Goal: Task Accomplishment & Management: Manage account settings

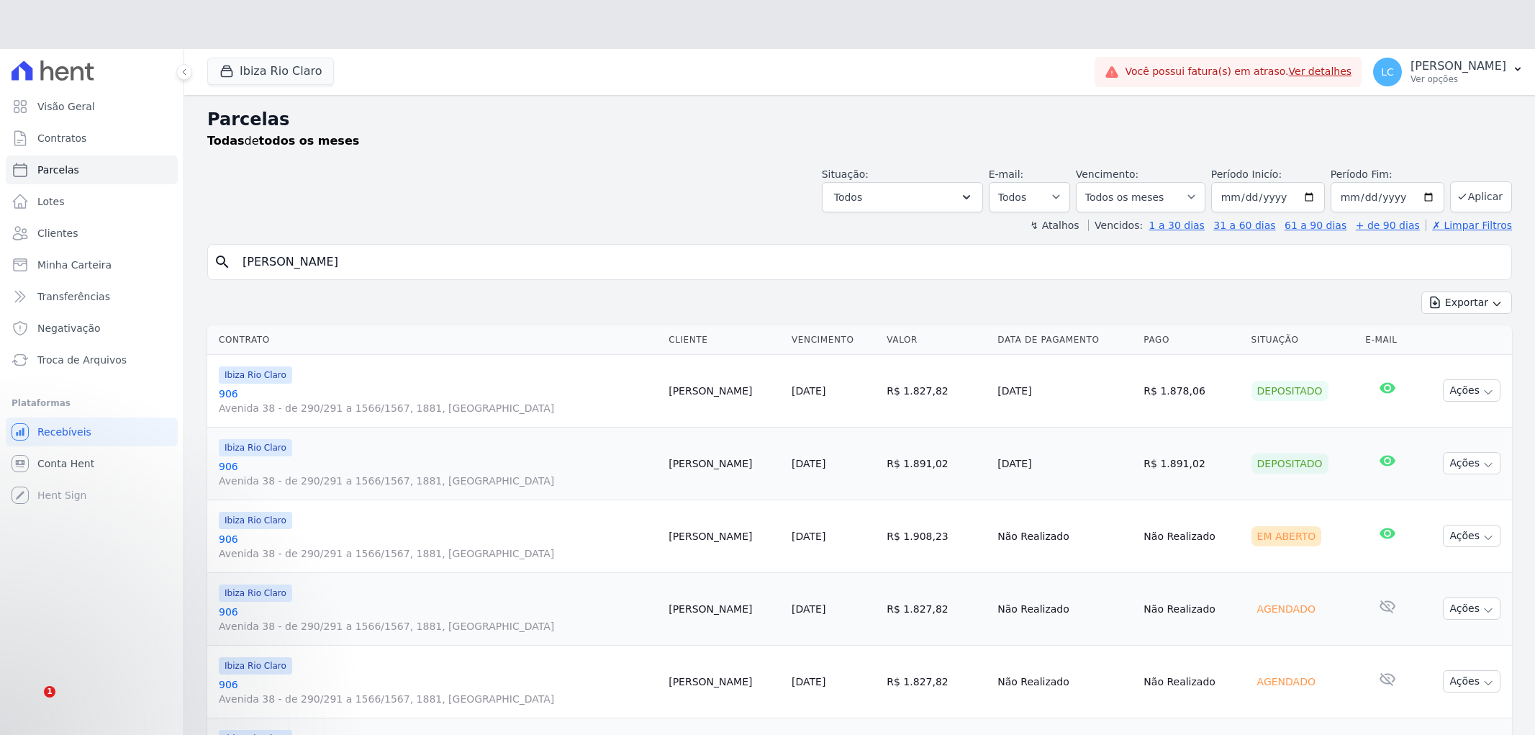
select select
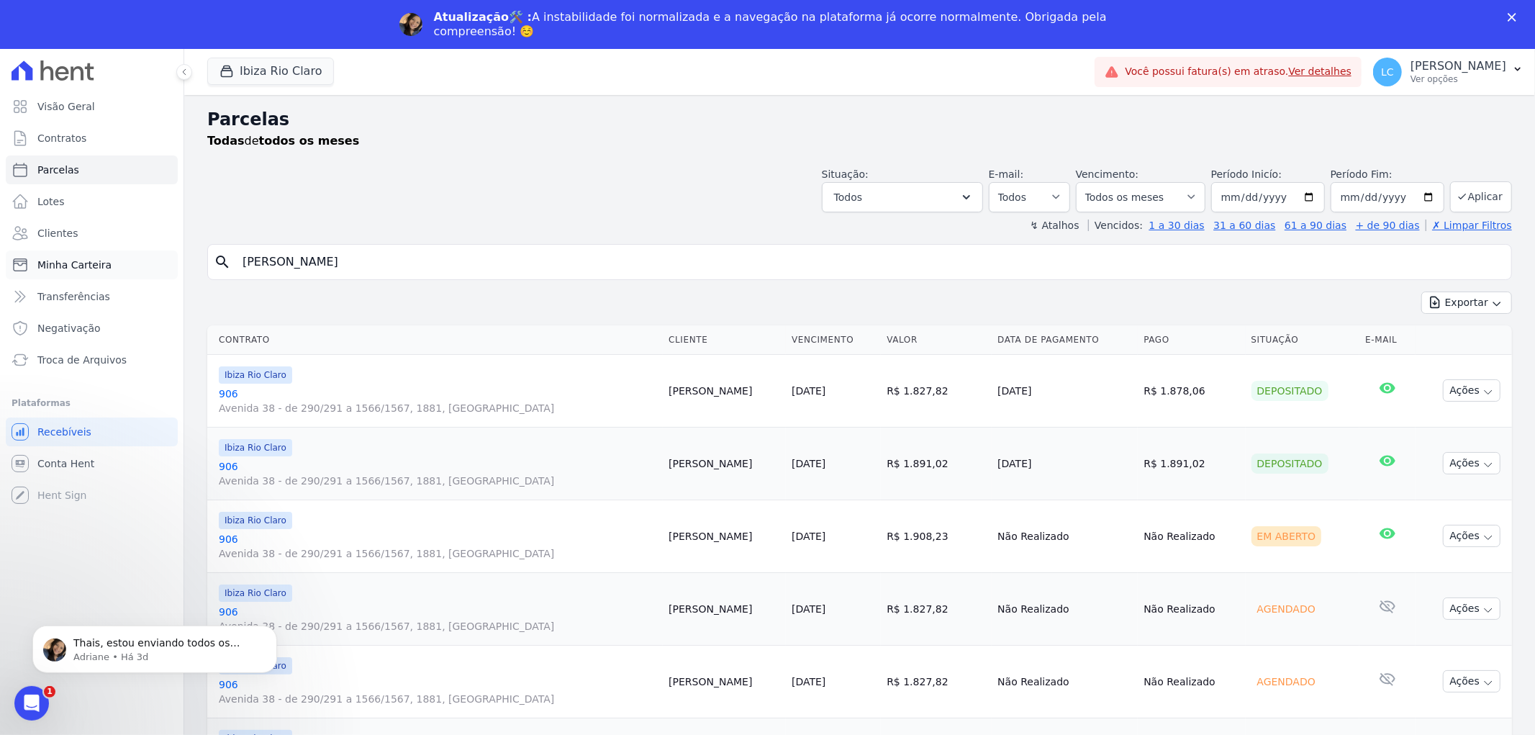
drag, startPoint x: 447, startPoint y: 255, endPoint x: 58, endPoint y: 259, distance: 388.7
click at [58, 259] on div "Visão Geral Contratos [GEOGRAPHIC_DATA] Lotes Clientes Minha Carteira Transferê…" at bounding box center [767, 416] width 1535 height 735
paste input "[PERSON_NAME] Ferrari Zavarello"
type input "[PERSON_NAME] Ferrari Zavarello,"
select select
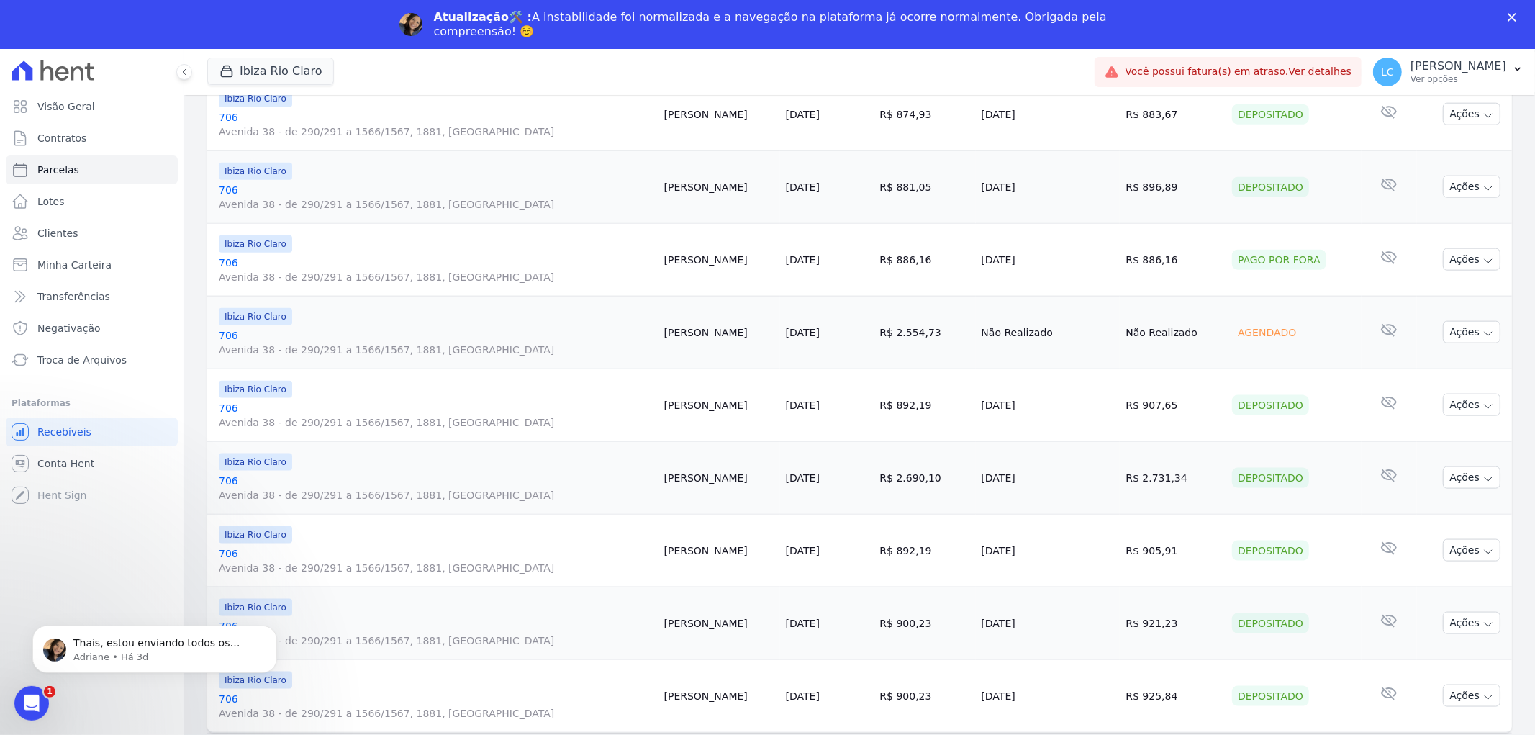
scroll to position [1453, 0]
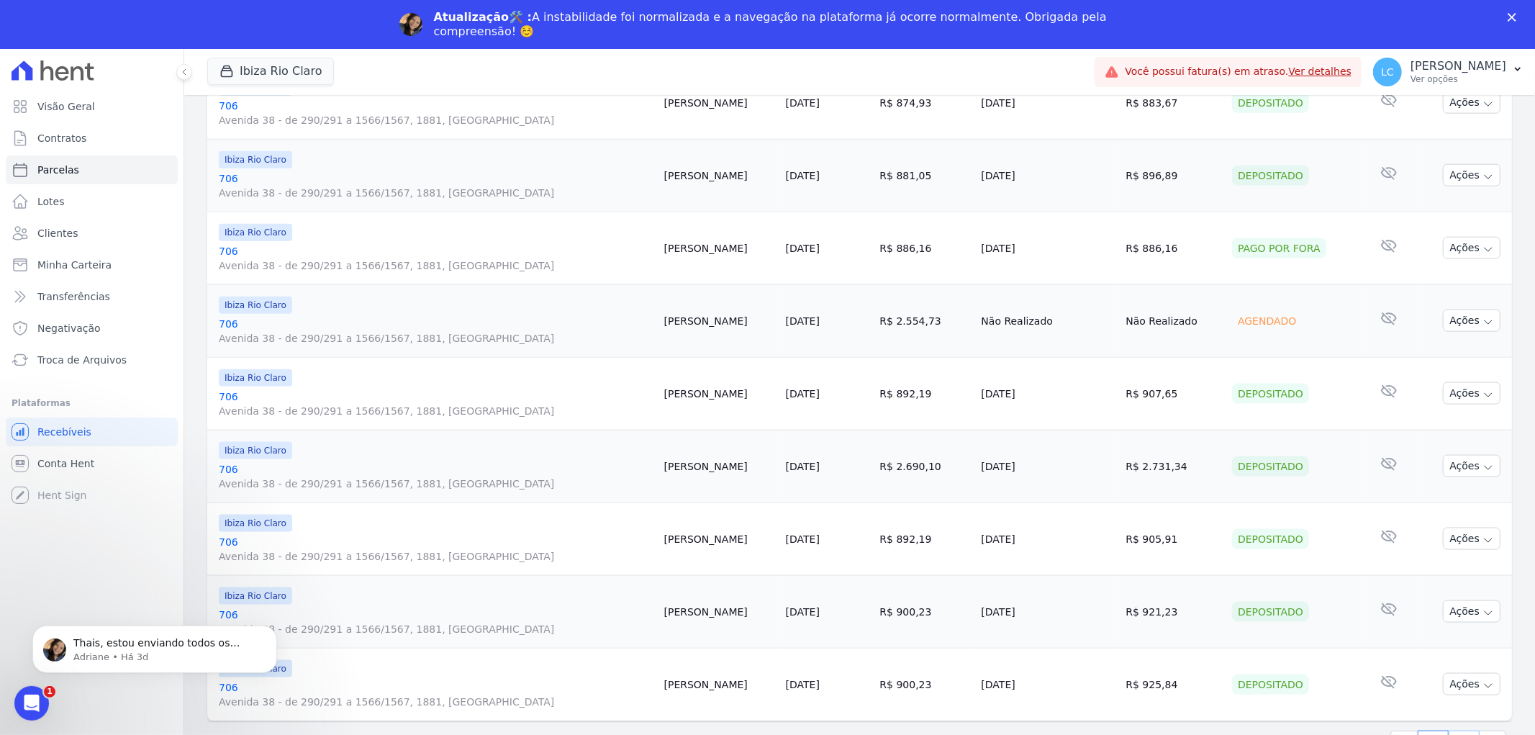
click at [1449, 731] on link "2" at bounding box center [1464, 744] width 31 height 27
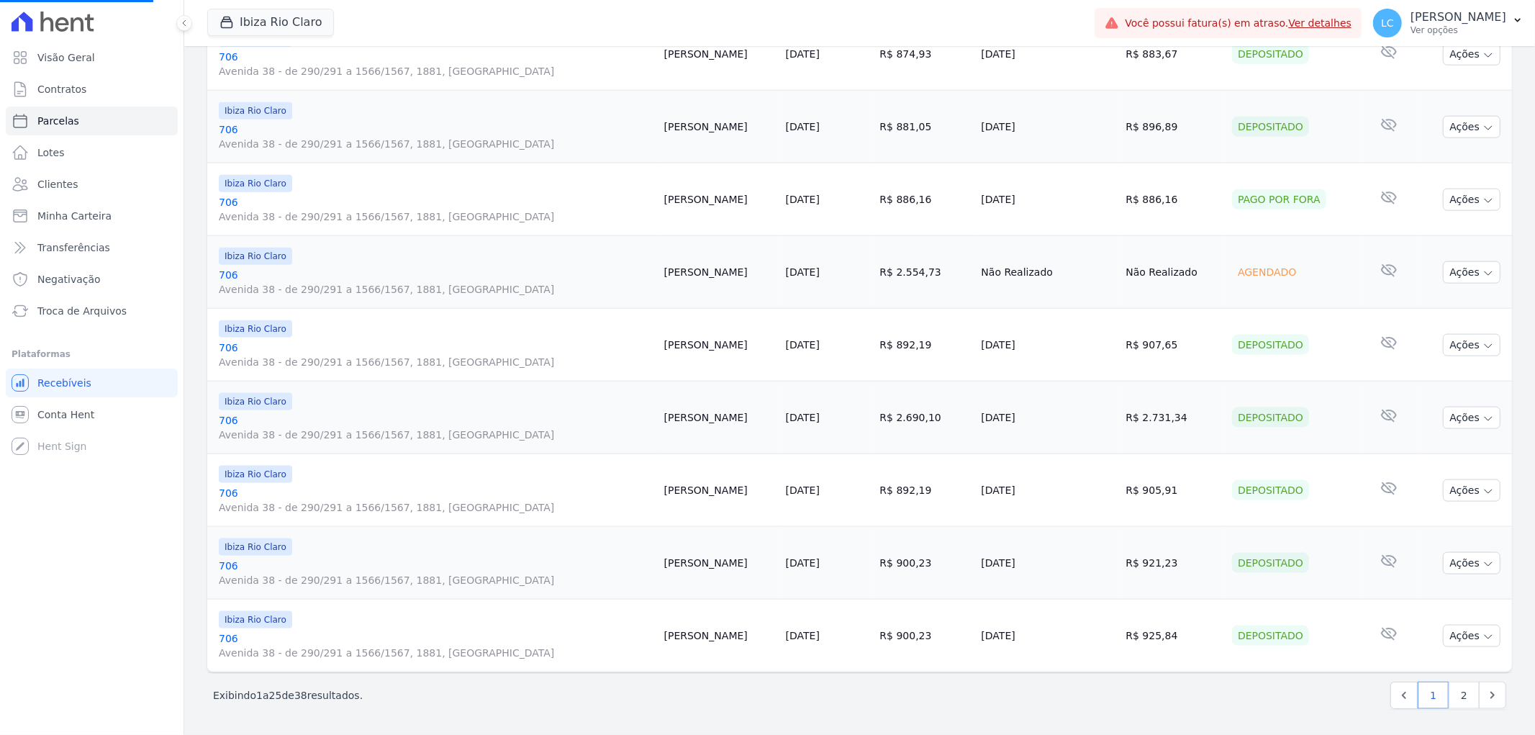
select select
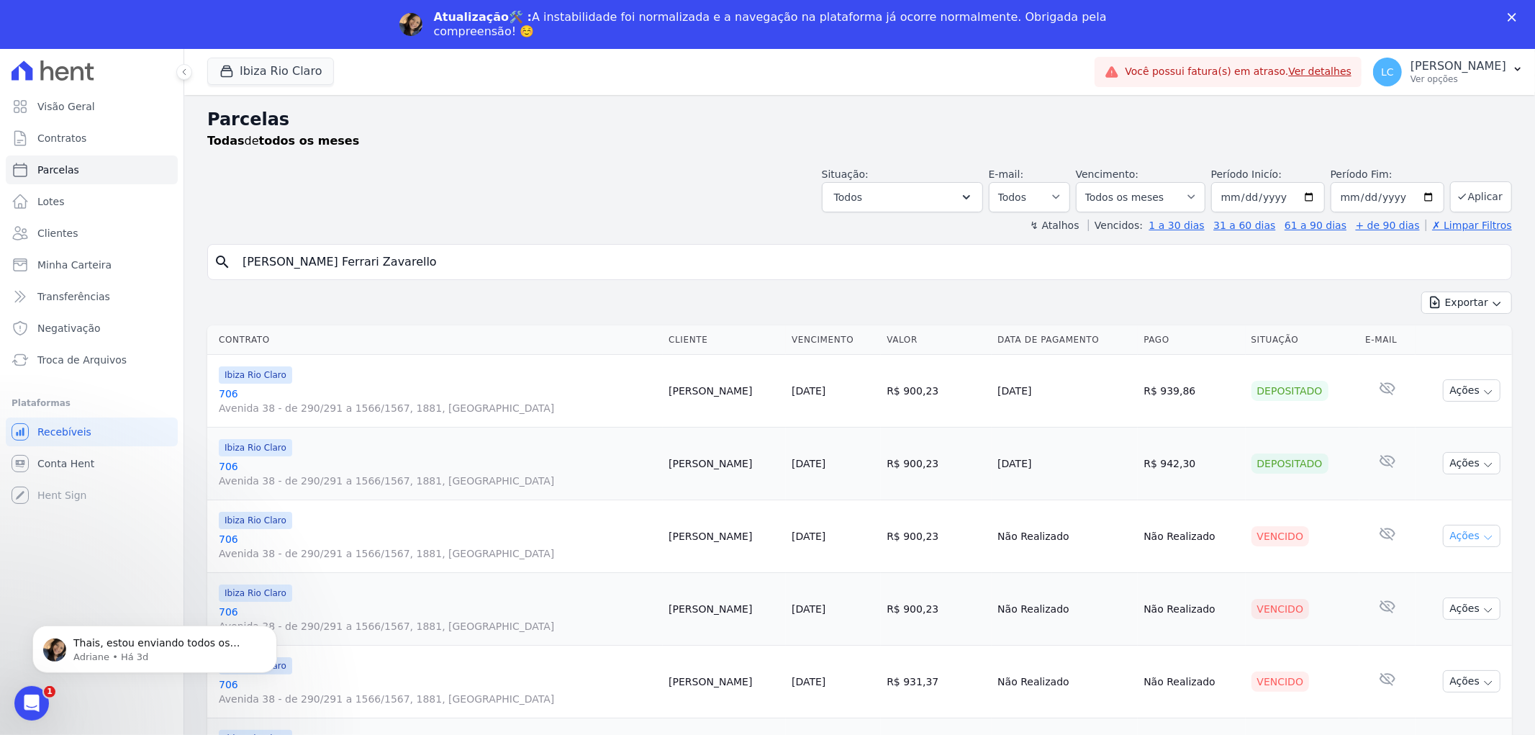
click at [1485, 537] on icon "button" at bounding box center [1488, 538] width 7 height 4
click at [1468, 654] on link "Liquidação Manual" at bounding box center [1466, 649] width 138 height 27
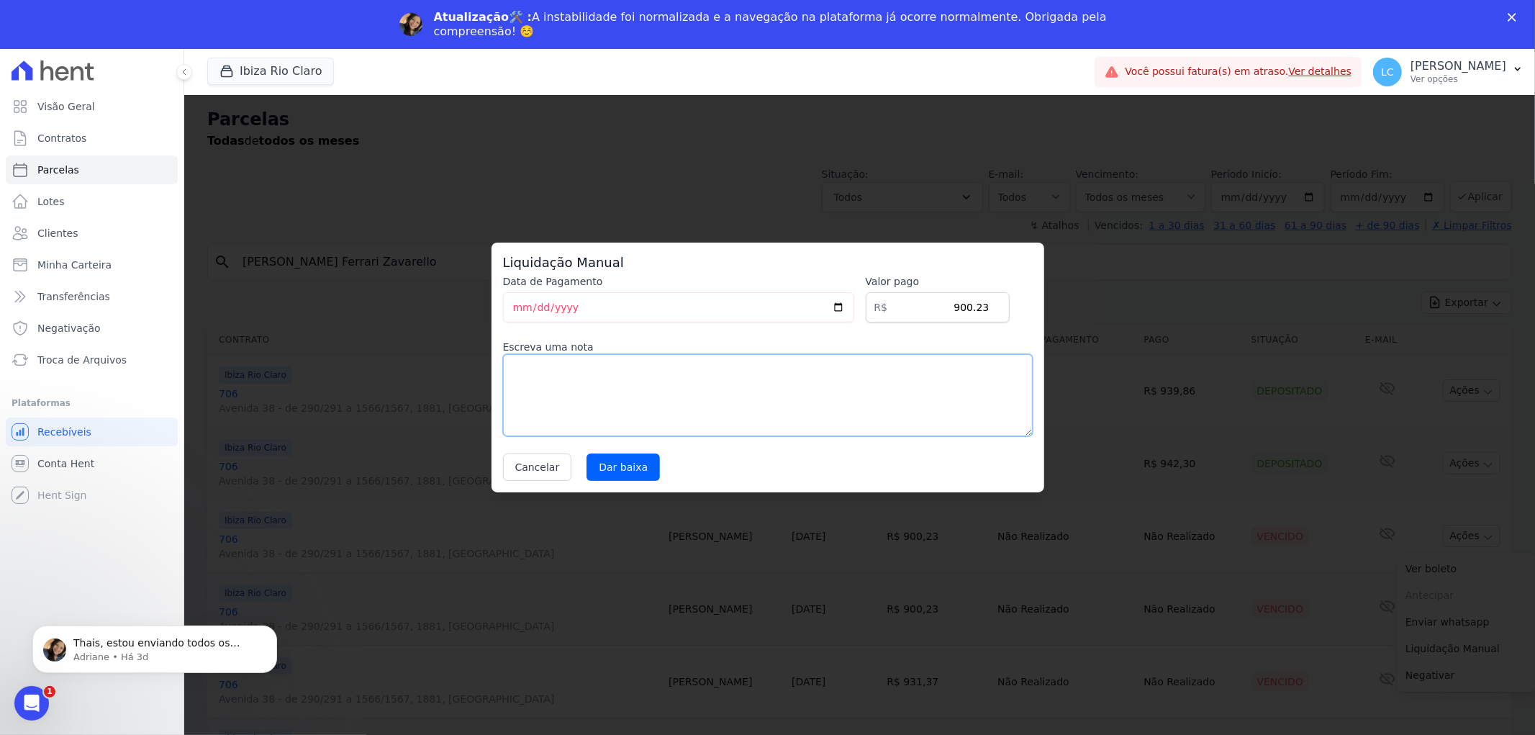
click at [625, 393] on textarea at bounding box center [768, 395] width 530 height 82
type textarea "pago por fora"
click at [628, 469] on input "Dar baixa" at bounding box center [623, 466] width 73 height 27
select select
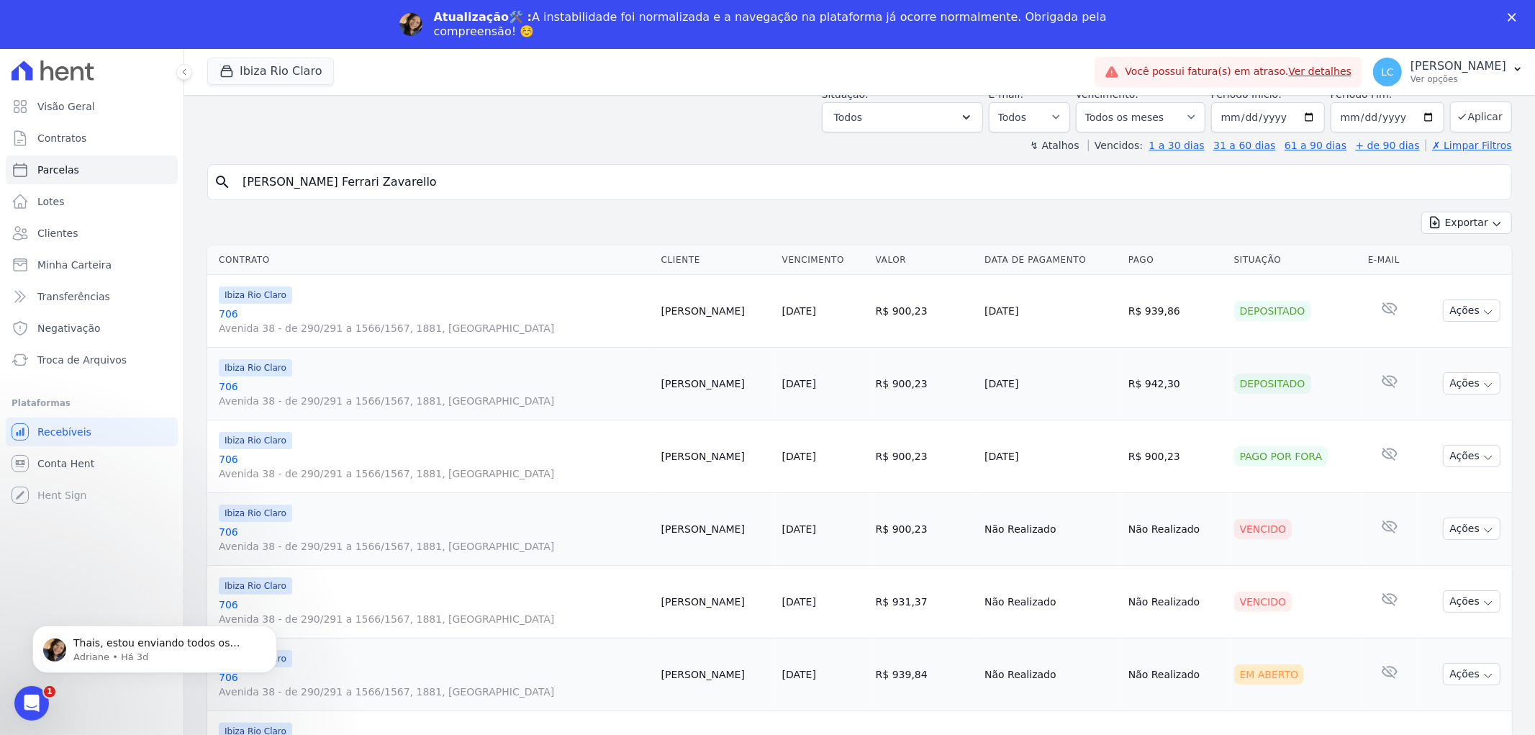
scroll to position [240, 0]
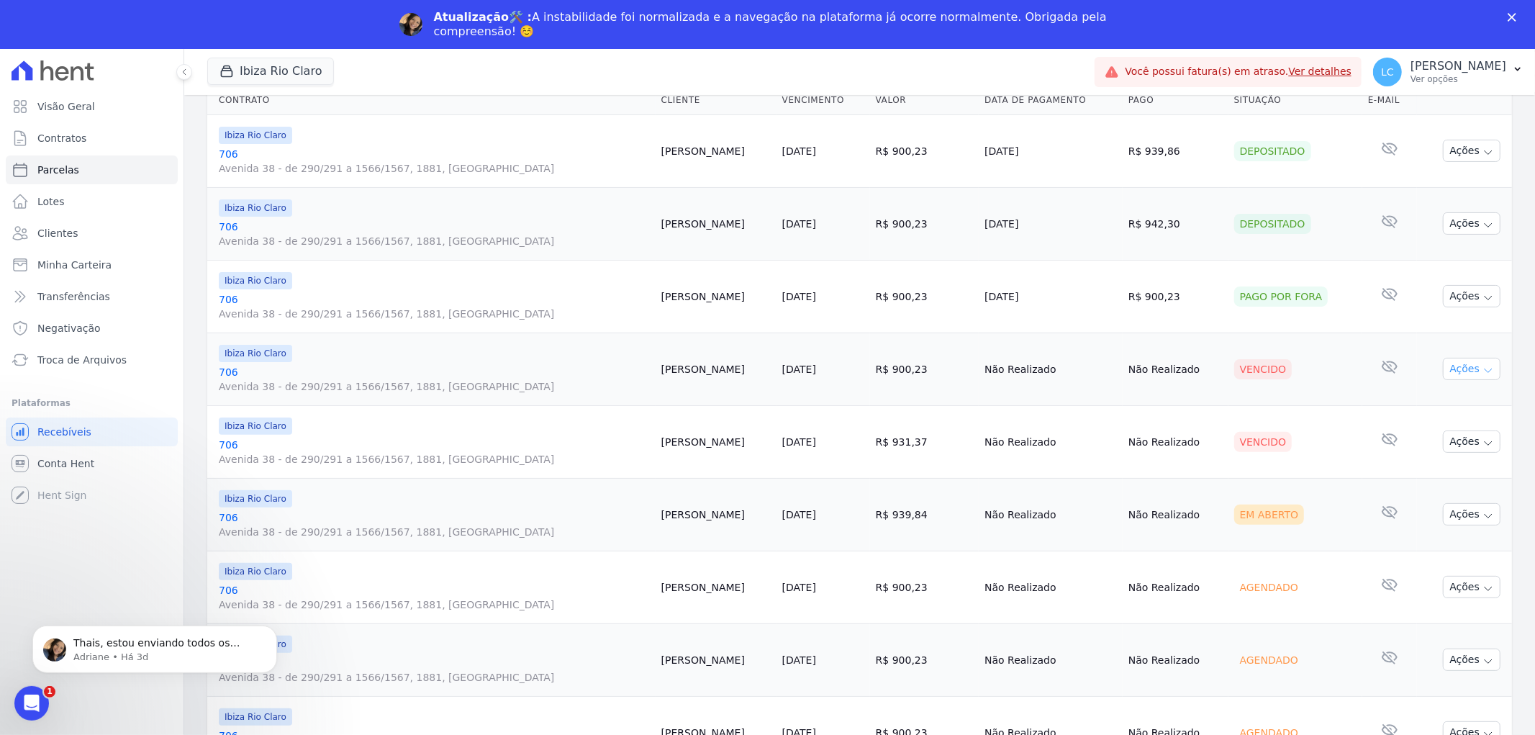
click at [1483, 369] on icon "button" at bounding box center [1489, 371] width 12 height 12
click at [1421, 405] on link "Ver boleto" at bounding box center [1466, 402] width 138 height 27
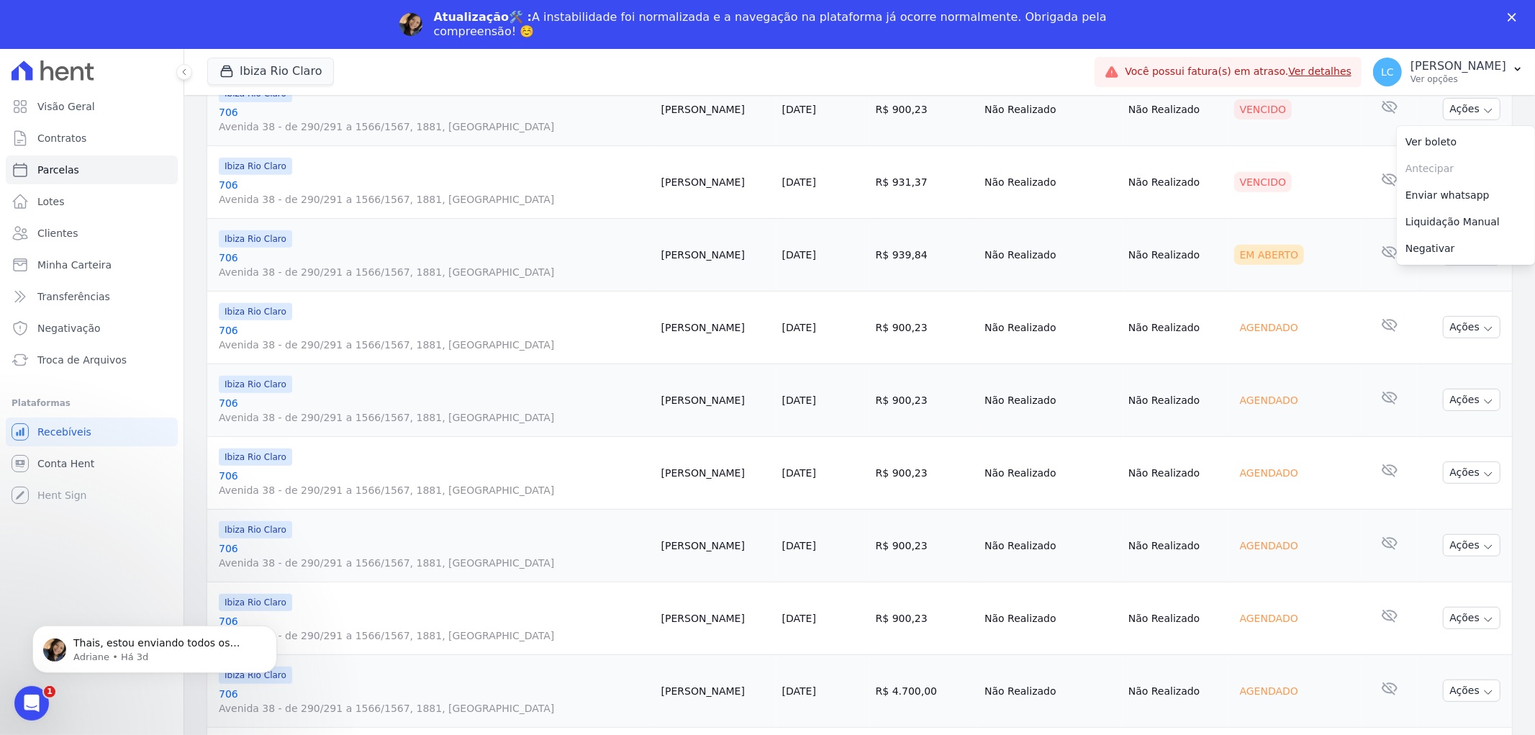
scroll to position [420, 0]
